Goal: Task Accomplishment & Management: Manage account settings

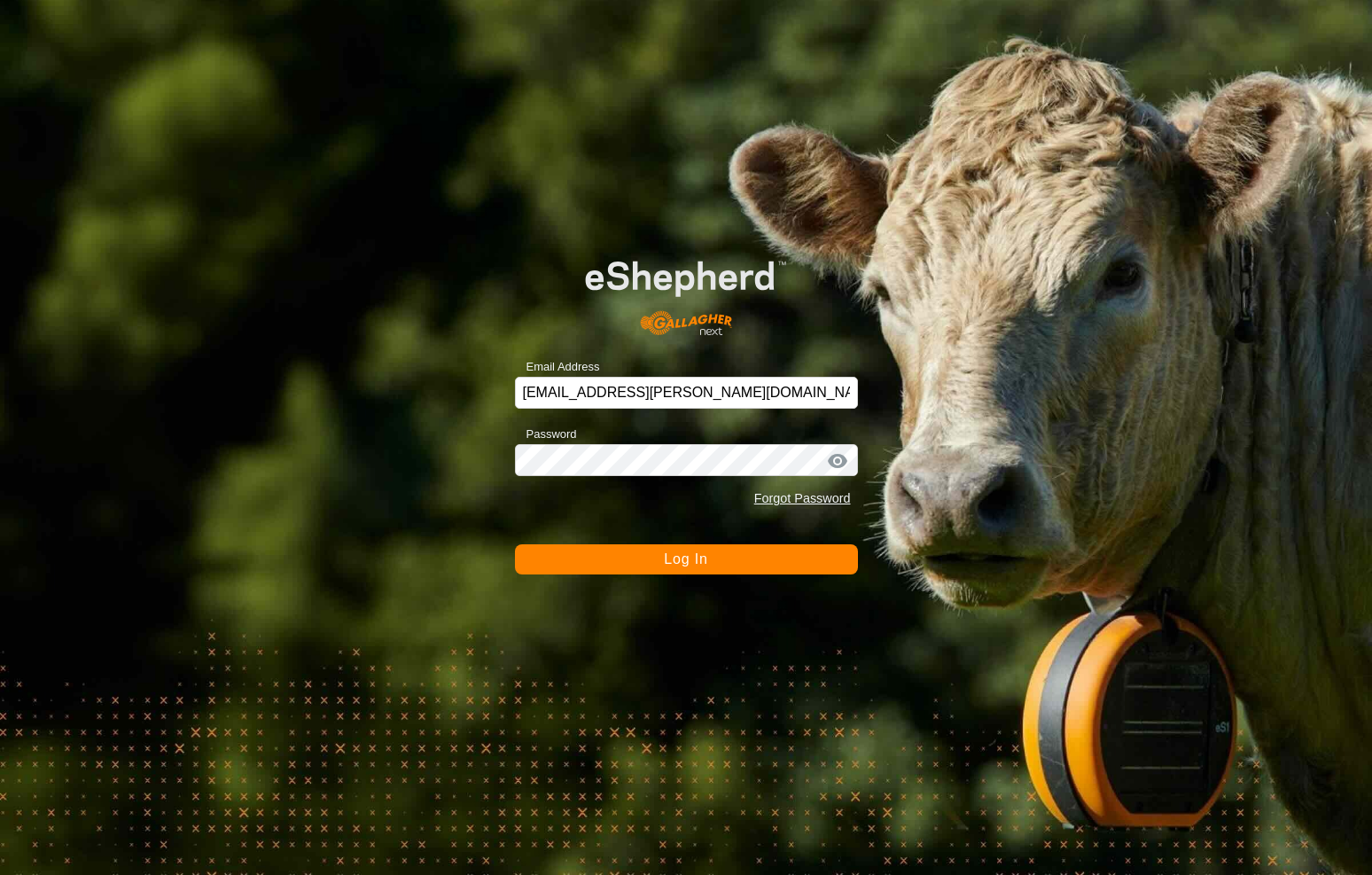
click at [636, 567] on button "Log In" at bounding box center [686, 559] width 343 height 30
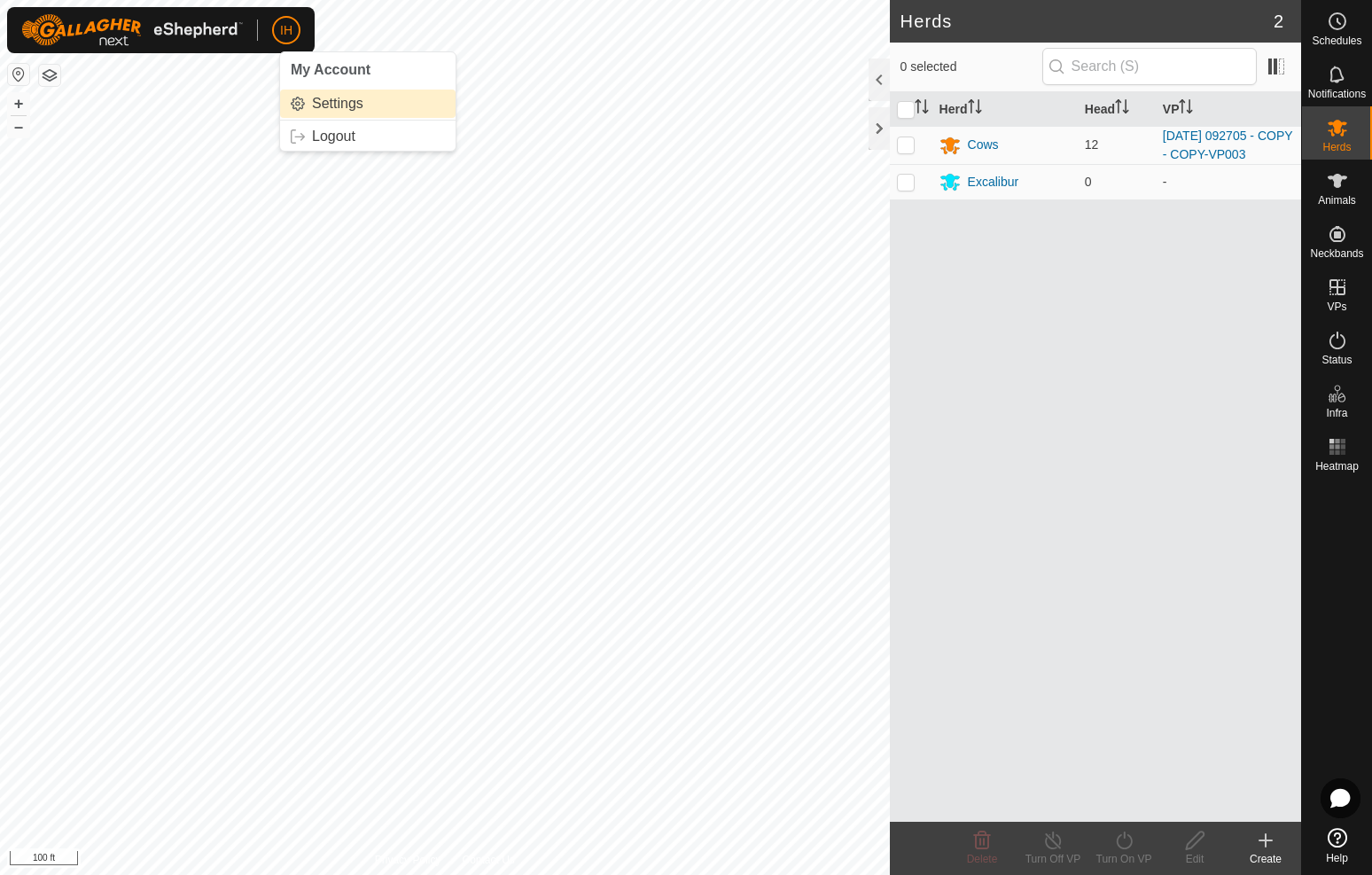
click at [343, 103] on link "Settings" at bounding box center [367, 103] width 176 height 28
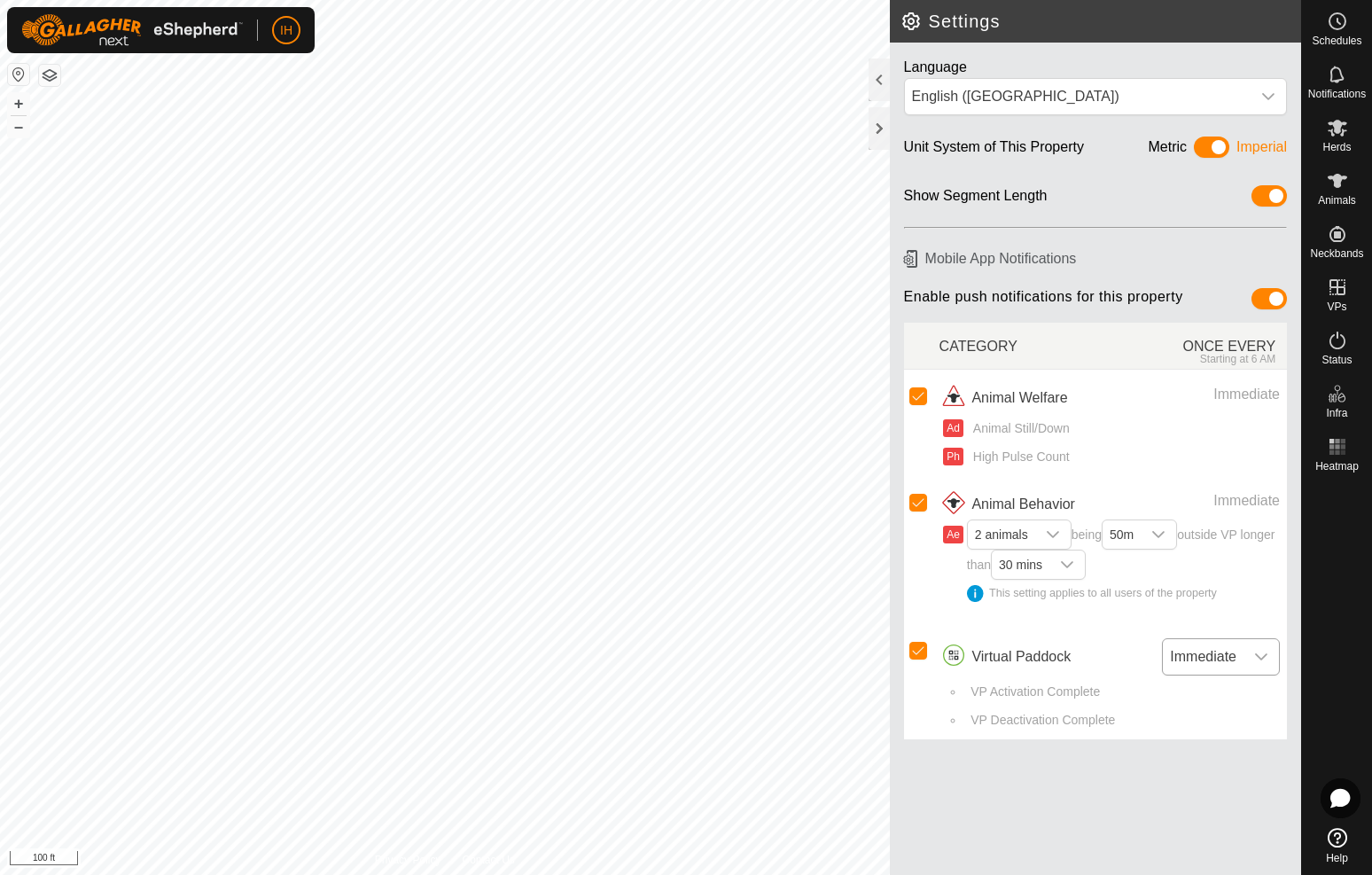
click at [1267, 653] on icon "dropdown trigger" at bounding box center [1260, 656] width 15 height 15
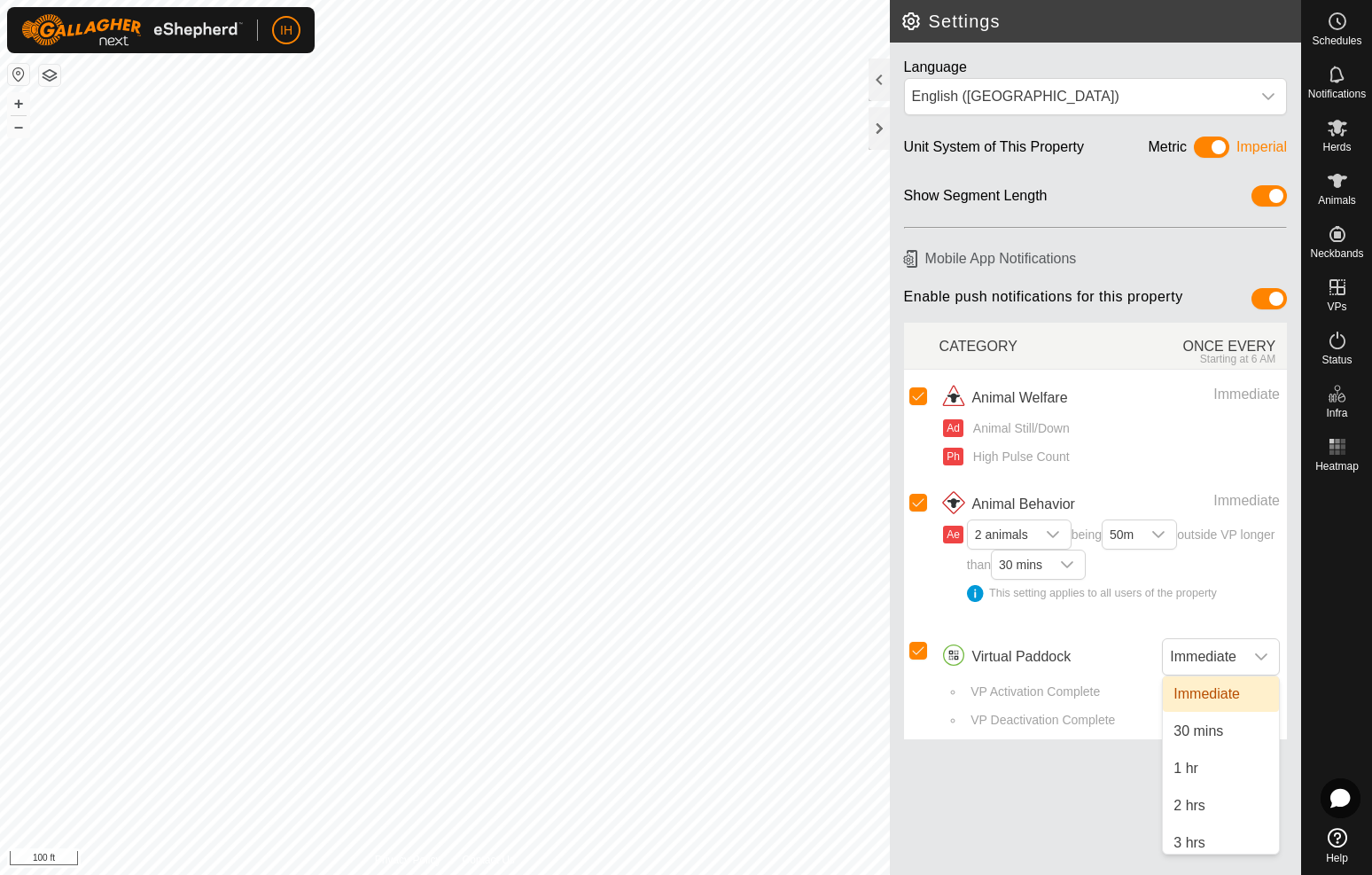
click at [1025, 807] on div "Language English (US) Unit System of This Property Metric Imperial Show Segment…" at bounding box center [1095, 459] width 411 height 832
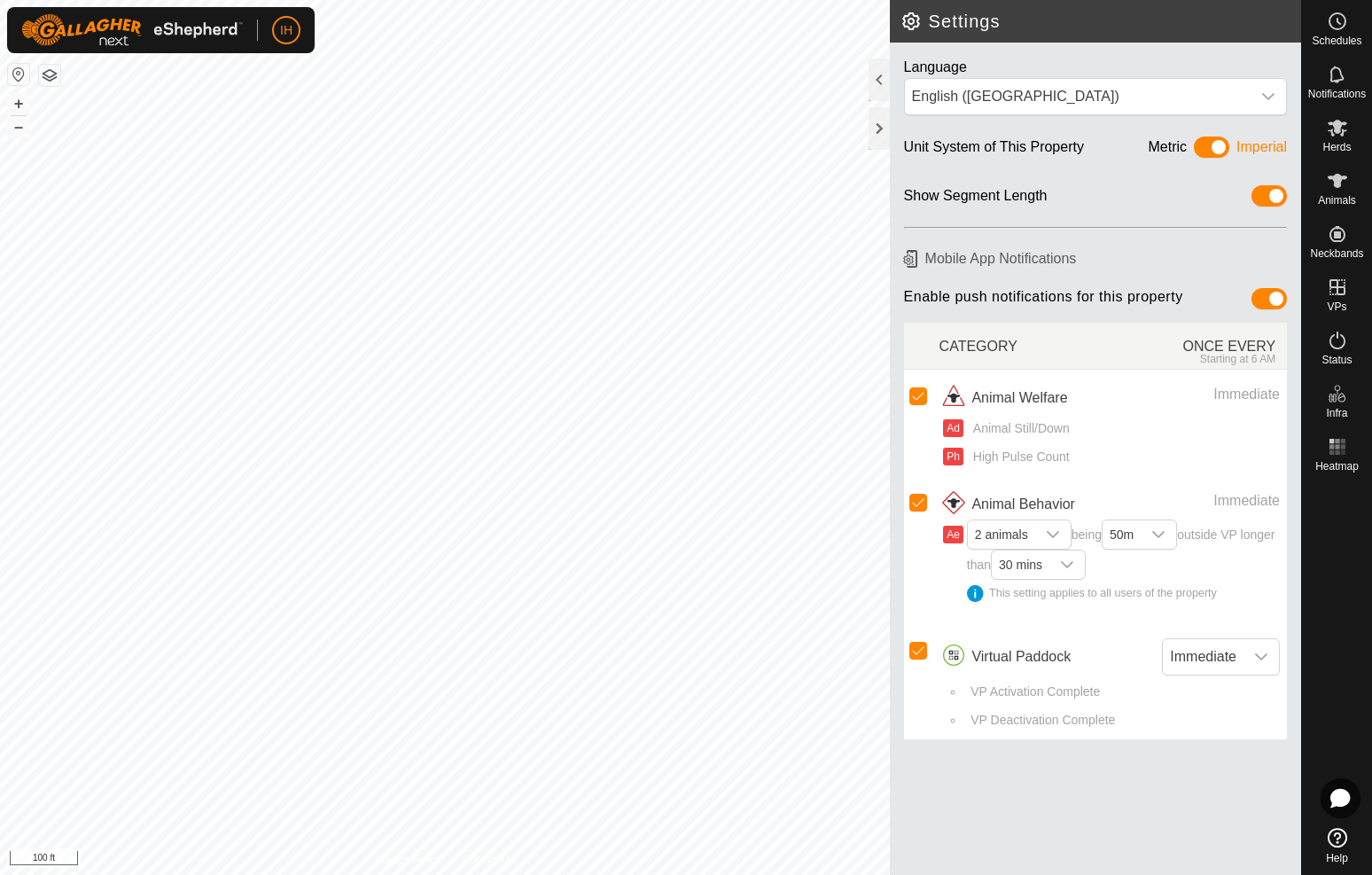
click at [1211, 147] on span at bounding box center [1211, 147] width 35 height 21
click at [1333, 85] on icon at bounding box center [1337, 75] width 21 height 21
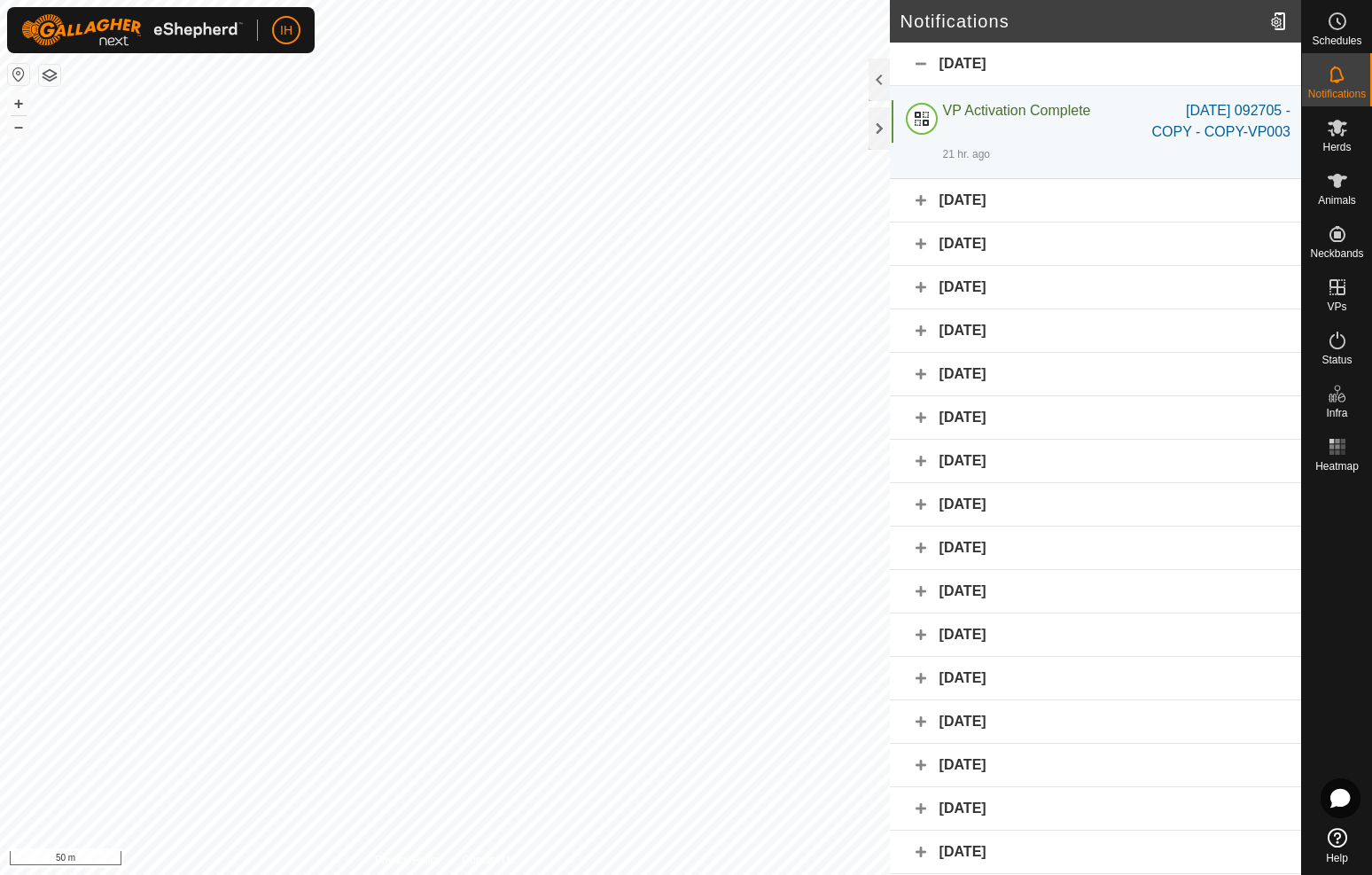
click at [930, 198] on div "[DATE]" at bounding box center [1095, 200] width 411 height 44
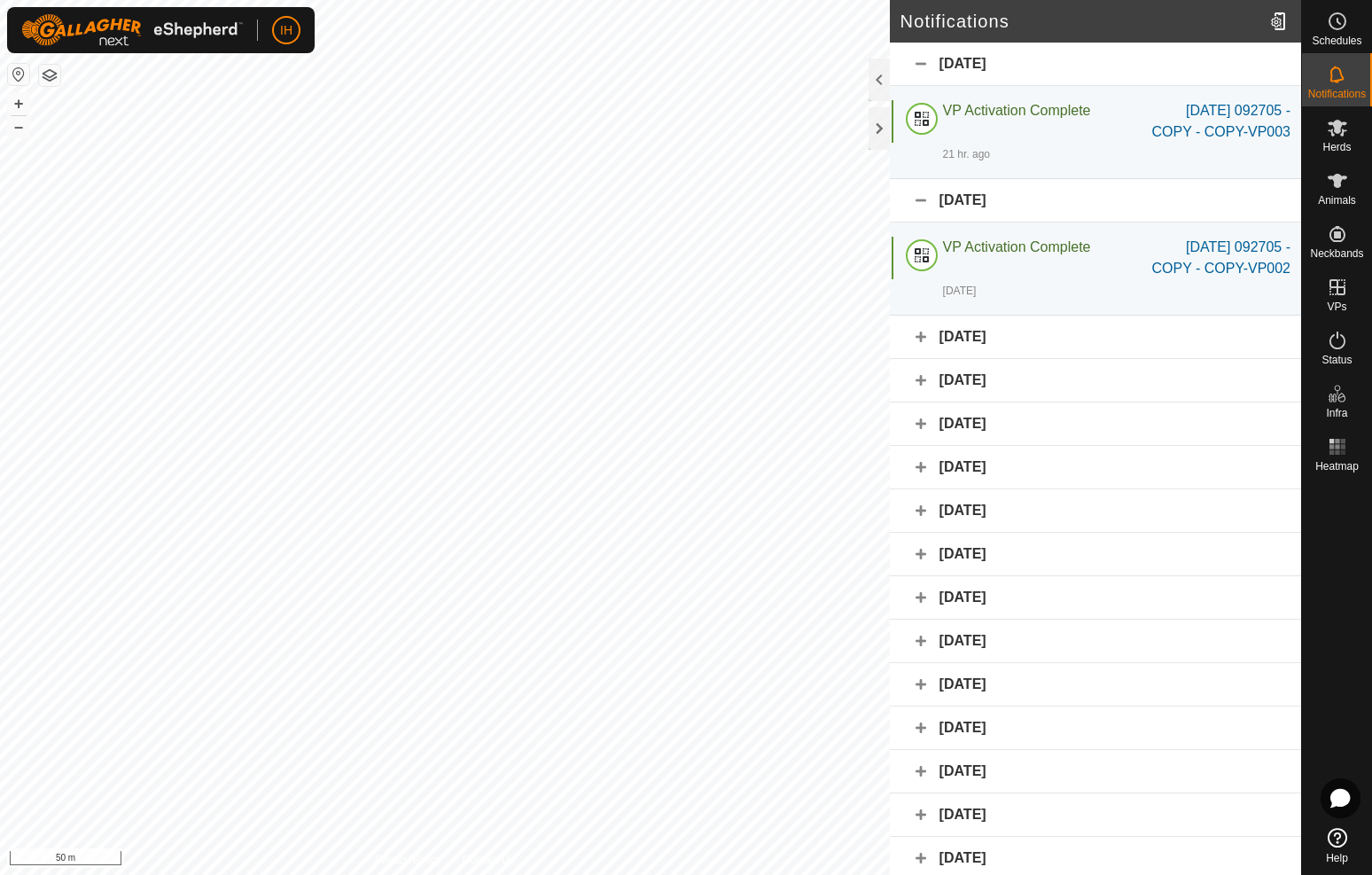
click at [916, 334] on div "[DATE]" at bounding box center [1095, 337] width 411 height 44
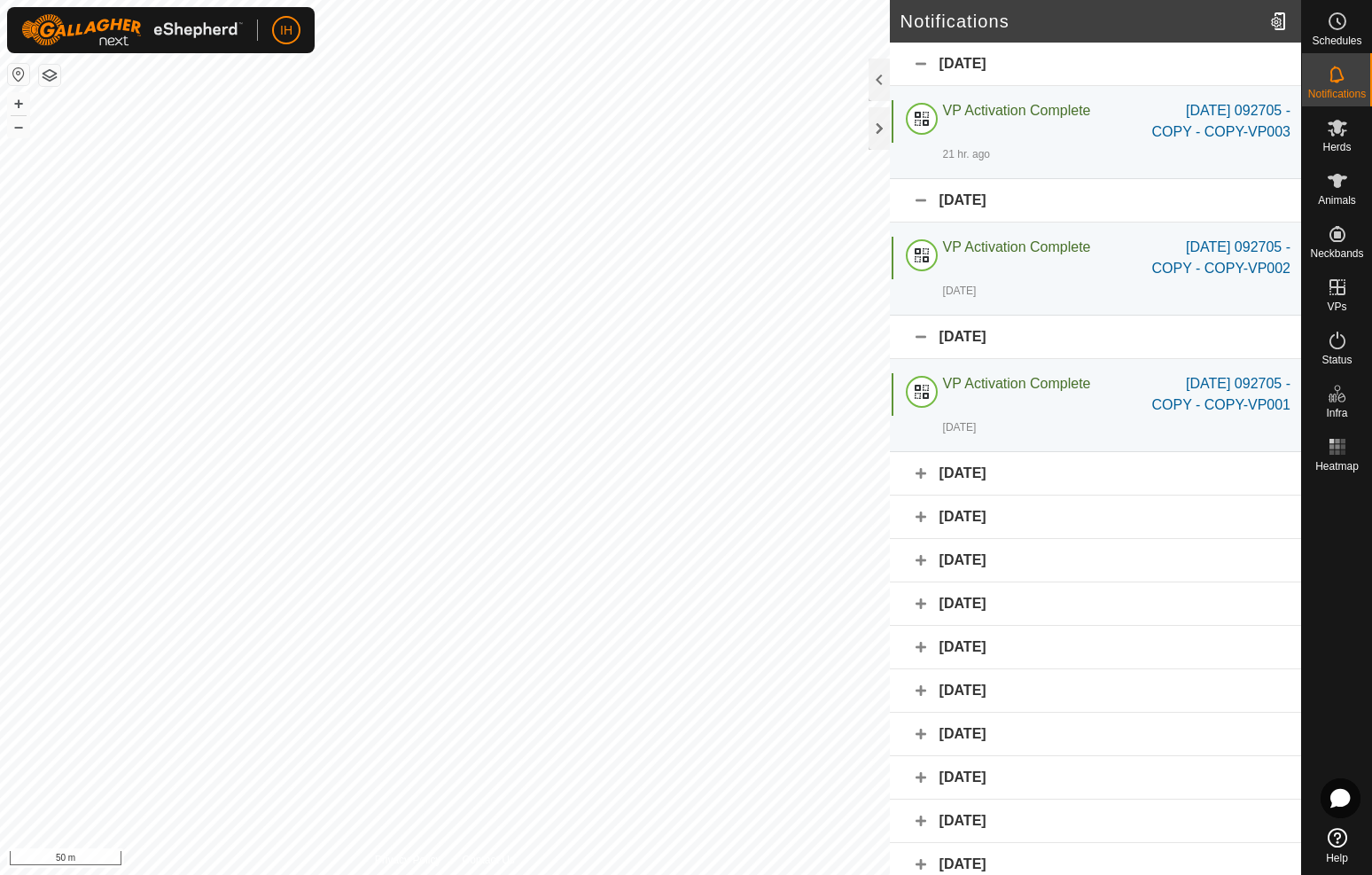
click at [915, 476] on div "[DATE]" at bounding box center [1095, 473] width 411 height 44
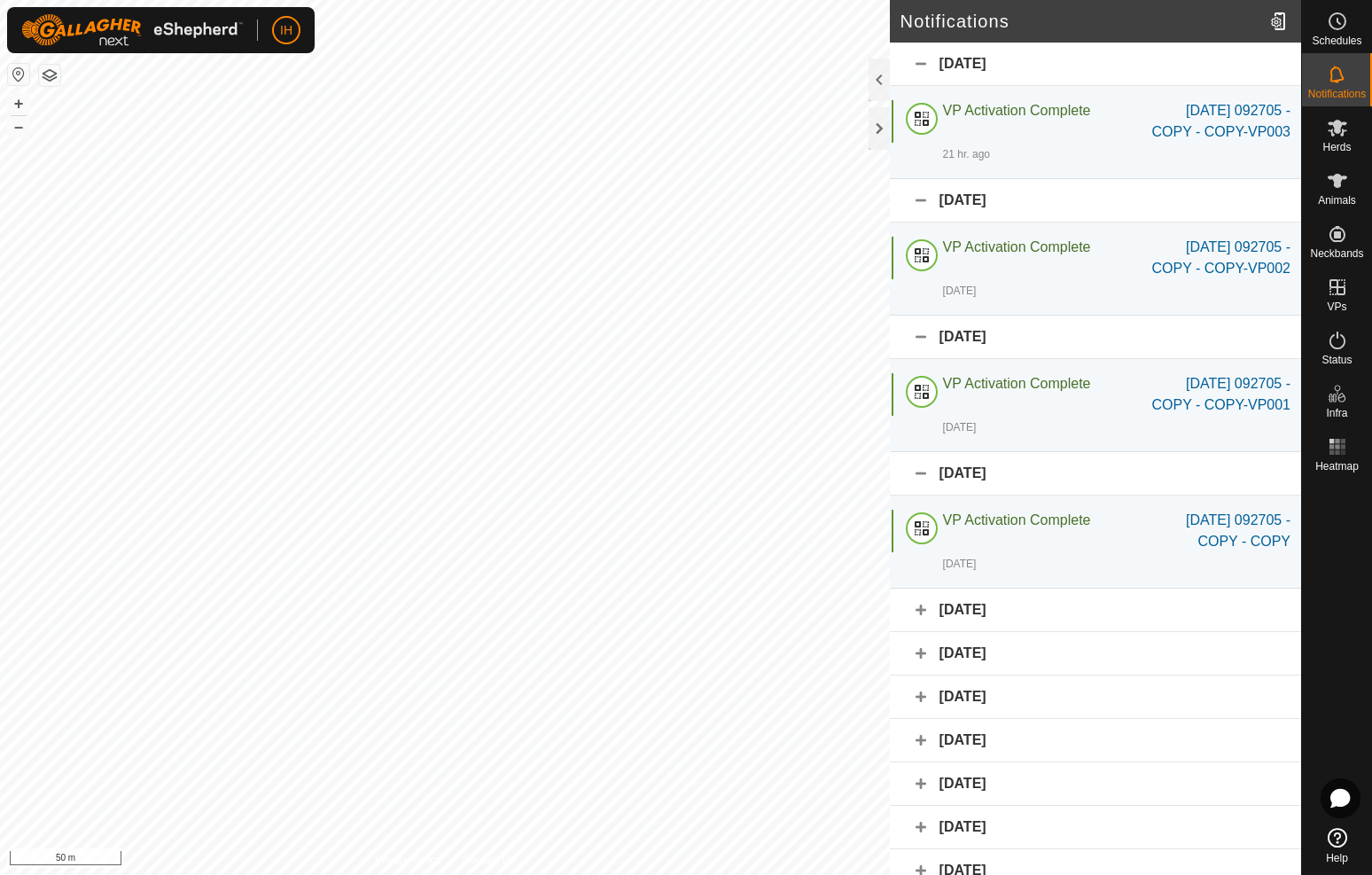
click at [915, 476] on div "[DATE]" at bounding box center [1095, 473] width 411 height 44
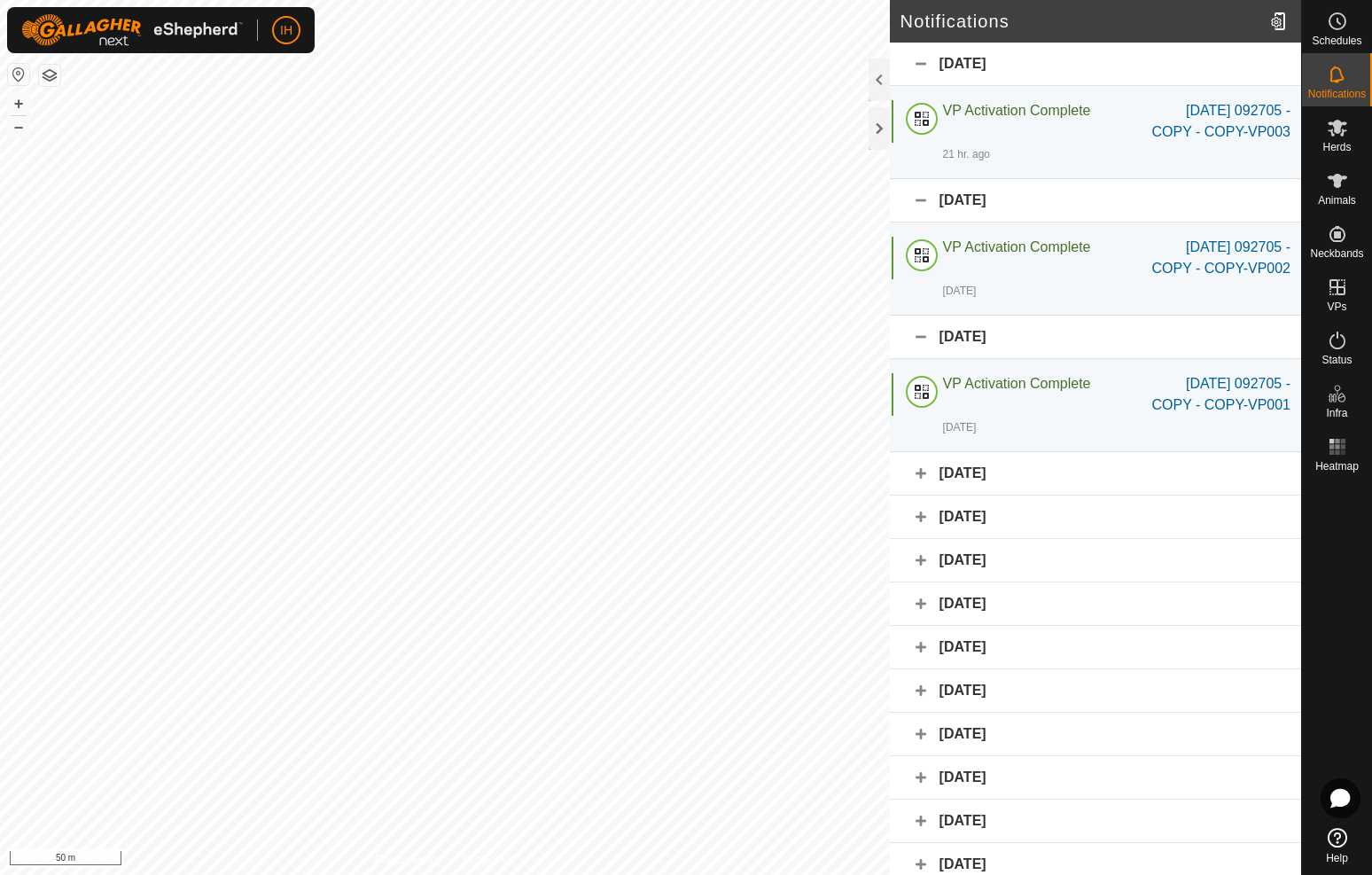
drag, startPoint x: 917, startPoint y: 337, endPoint x: 920, endPoint y: 327, distance: 10.4
click at [918, 333] on div "[DATE]" at bounding box center [1095, 337] width 411 height 44
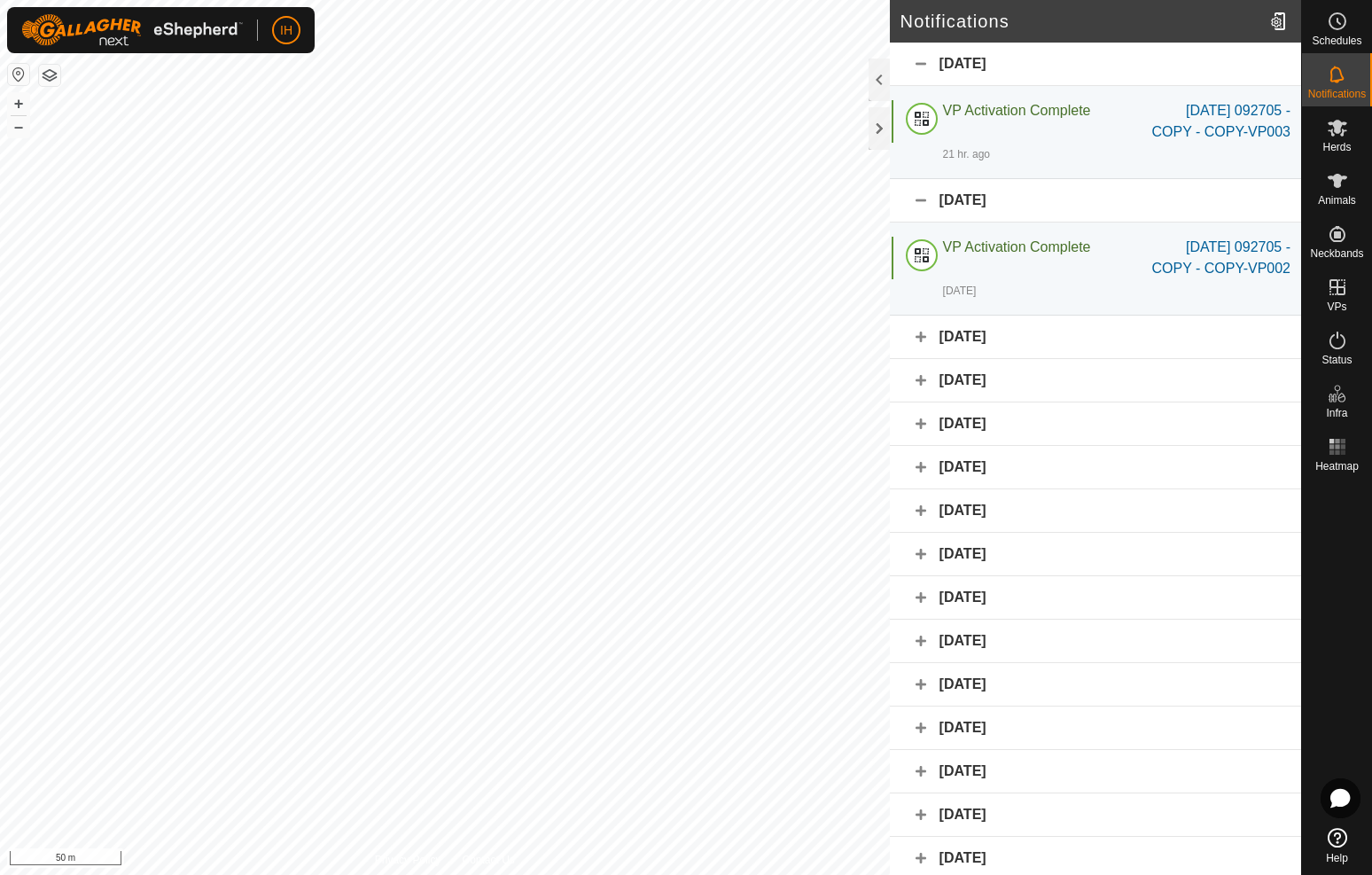
click at [909, 203] on div "[DATE]" at bounding box center [1095, 200] width 411 height 44
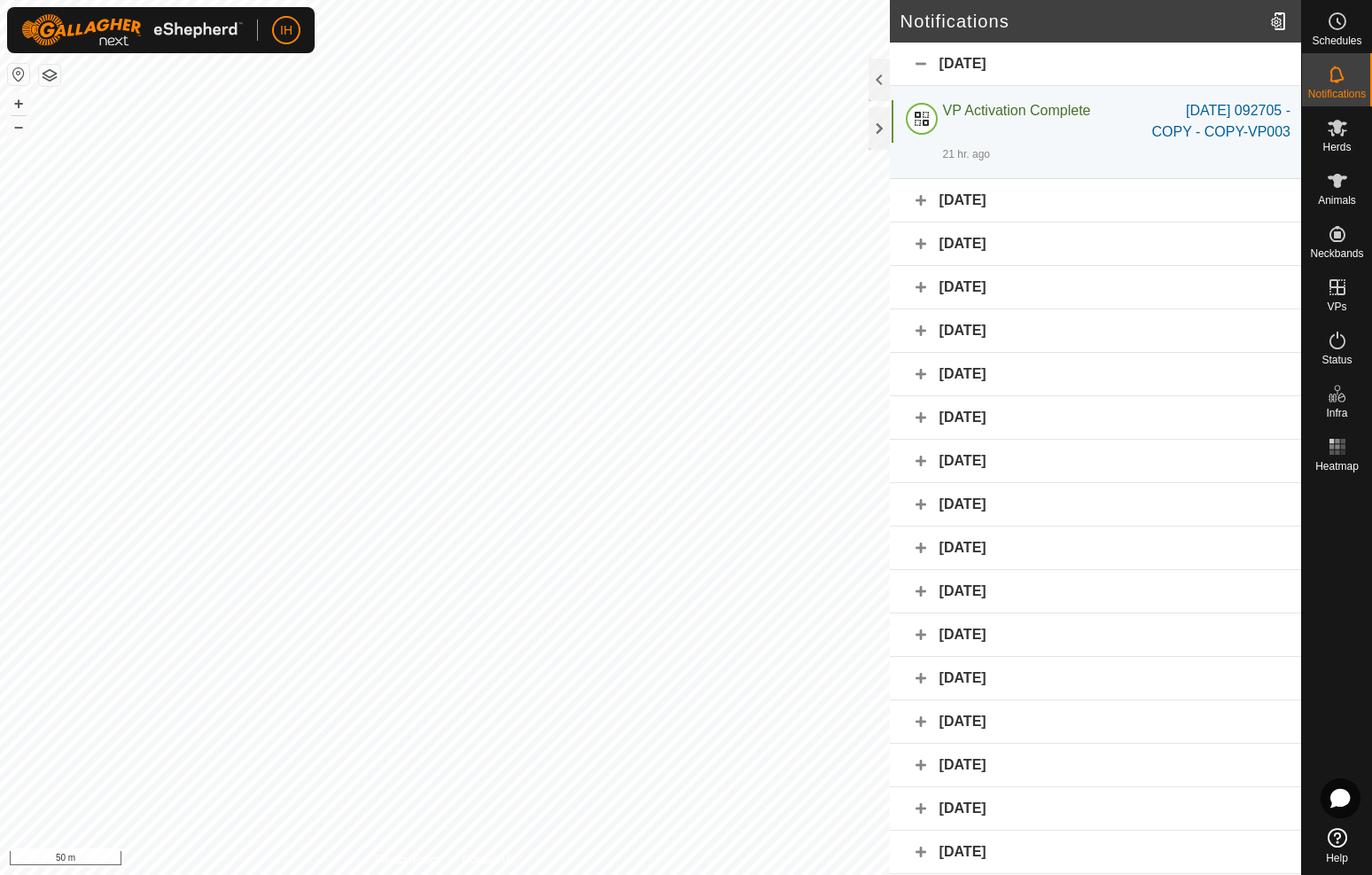
click at [925, 67] on div "[DATE]" at bounding box center [1095, 64] width 411 height 44
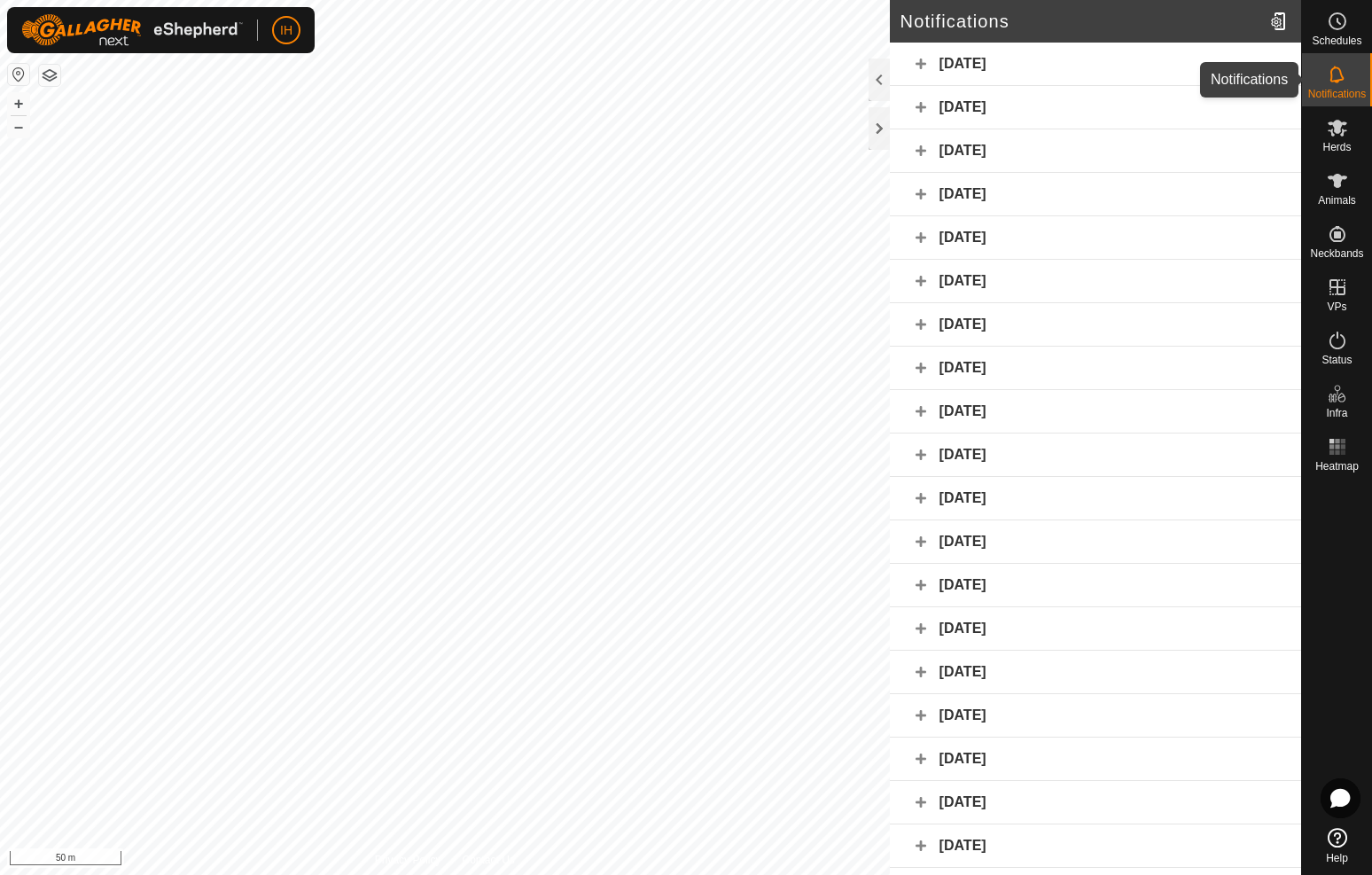
click at [1341, 83] on icon at bounding box center [1337, 75] width 21 height 21
click at [1342, 191] on icon at bounding box center [1337, 181] width 21 height 21
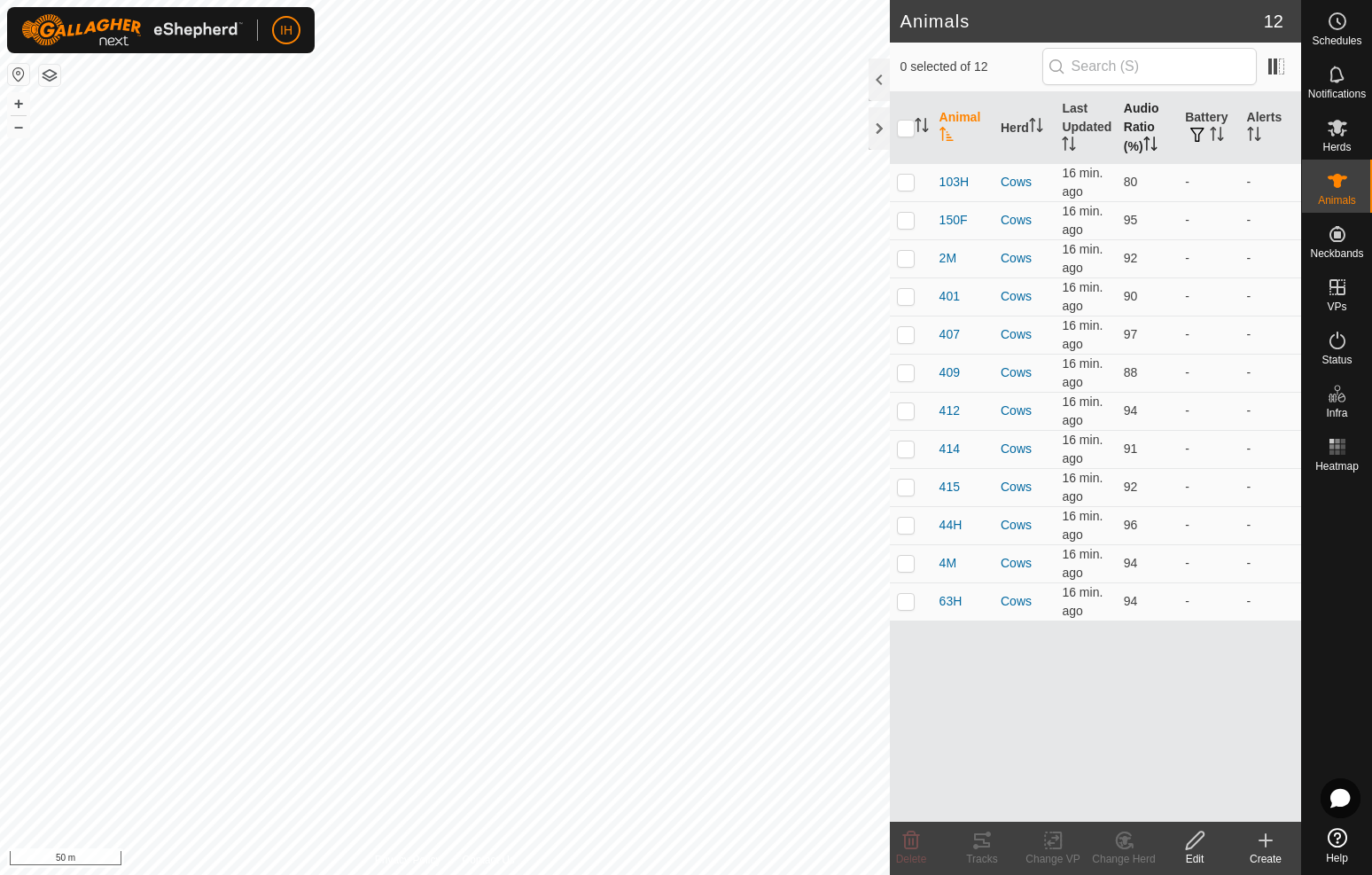
click at [1137, 116] on th "Audio Ratio (%)" at bounding box center [1147, 128] width 61 height 72
click at [1137, 117] on th "Audio Ratio (%)" at bounding box center [1147, 128] width 61 height 72
click at [906, 180] on p-checkbox at bounding box center [906, 182] width 17 height 15
checkbox input "true"
click at [991, 845] on icon at bounding box center [982, 841] width 21 height 21
